Goal: Task Accomplishment & Management: Manage account settings

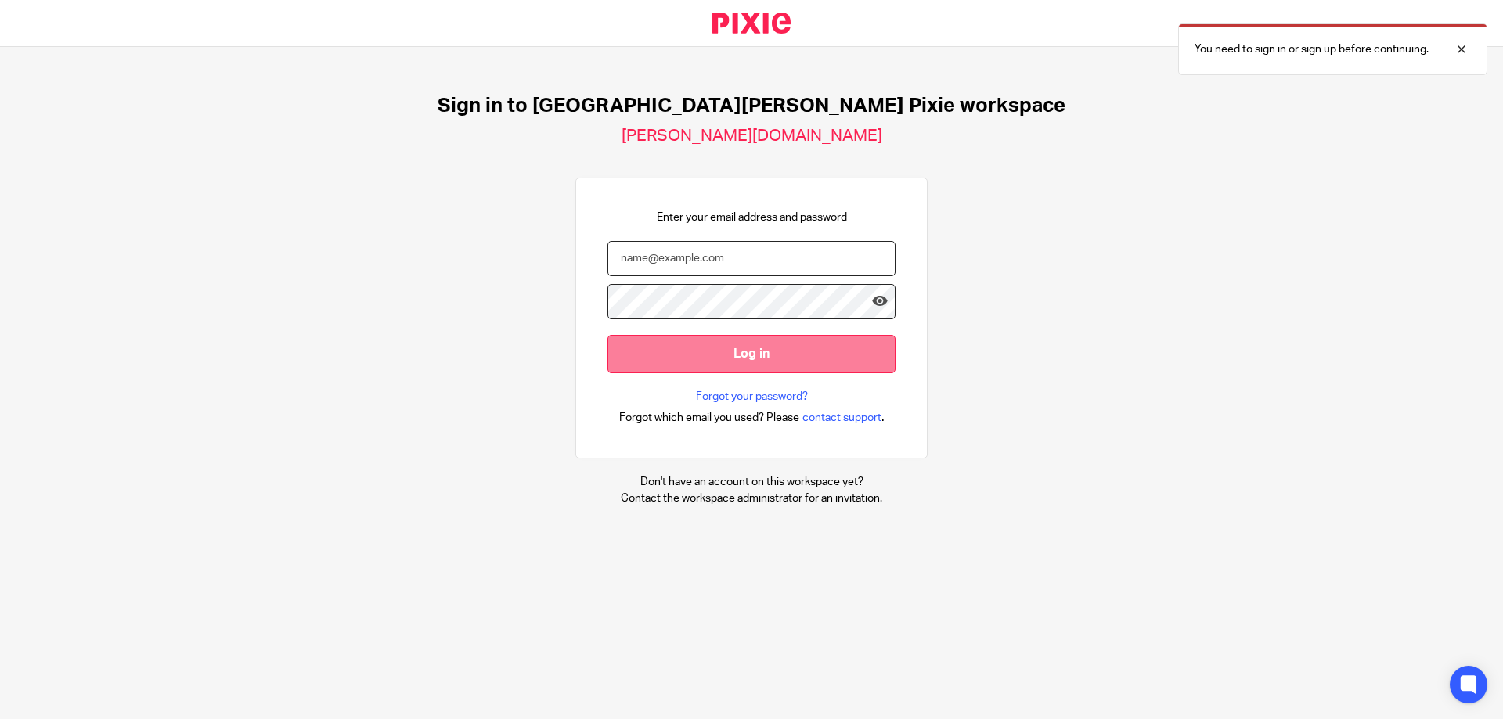
type input "mohammed.sidat@douglassgrange.co.uk"
click at [683, 370] on input "Log in" at bounding box center [751, 354] width 288 height 38
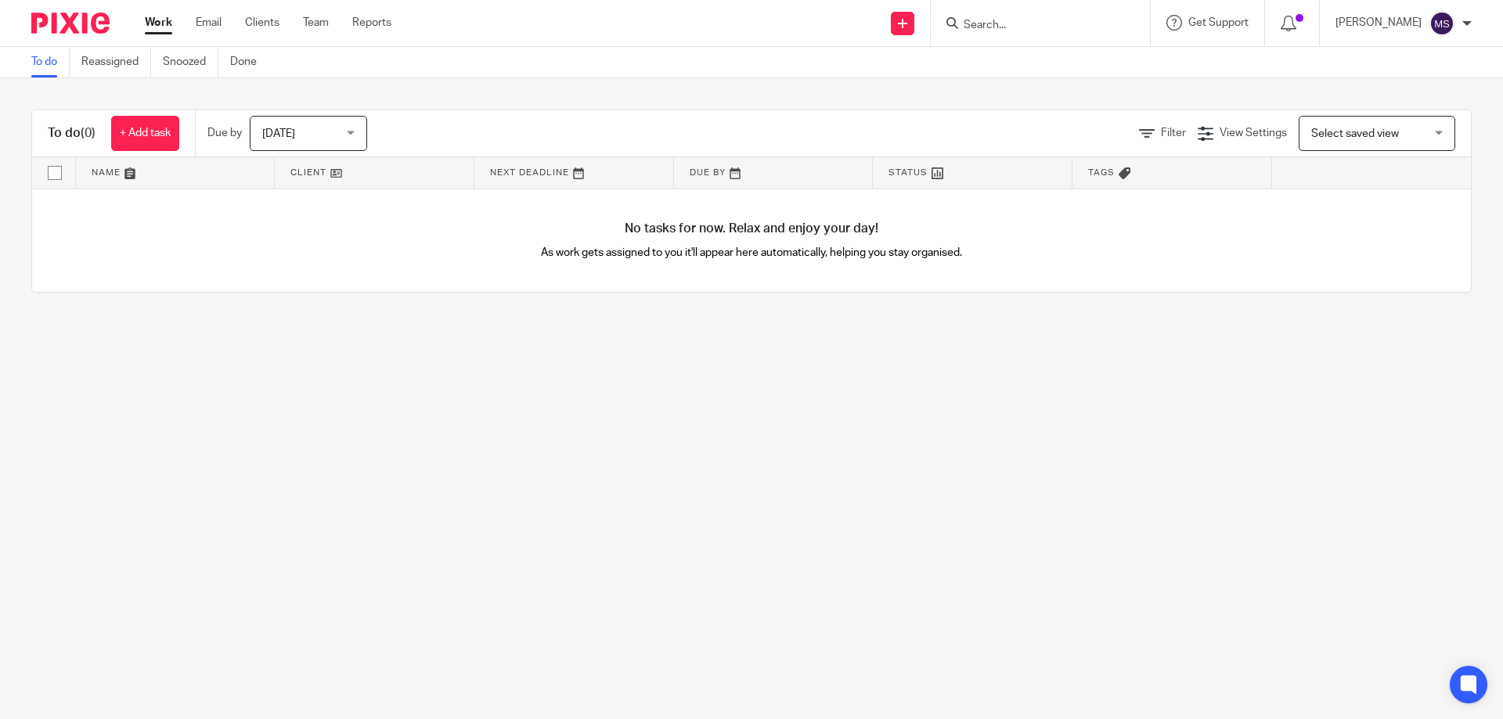
click at [358, 142] on div "[DATE] [DATE]" at bounding box center [308, 133] width 117 height 35
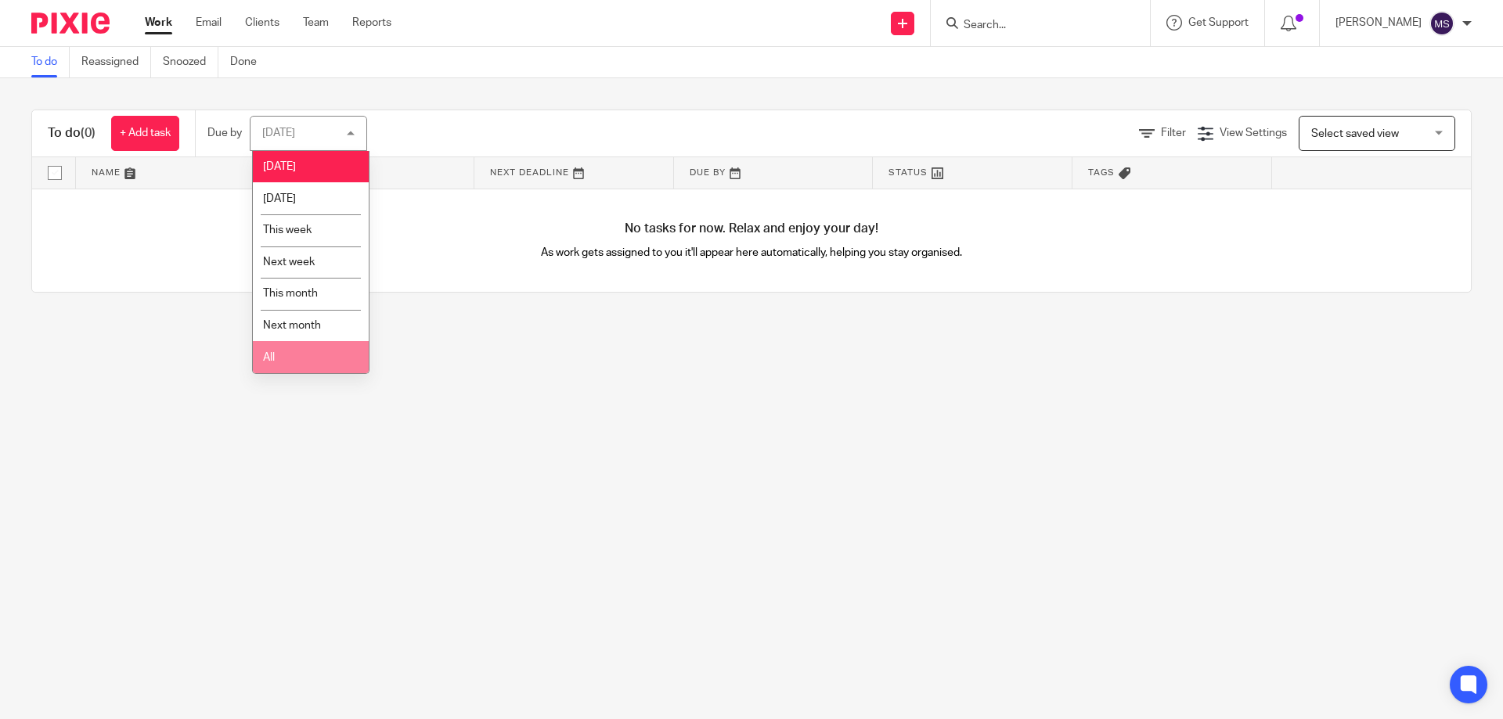
click at [298, 364] on li "All" at bounding box center [311, 357] width 116 height 32
